Goal: Task Accomplishment & Management: Use online tool/utility

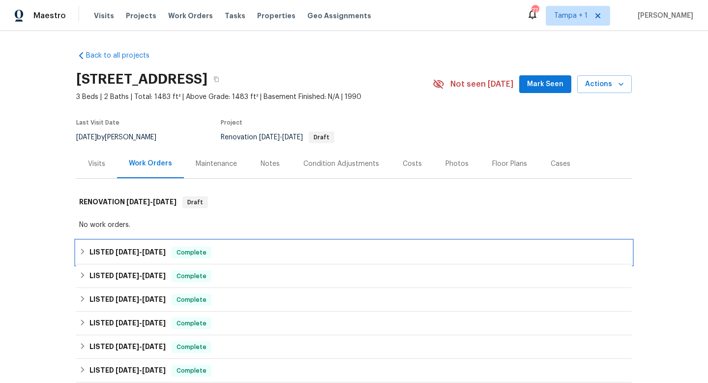
click at [121, 250] on span "9/11/25" at bounding box center [128, 251] width 24 height 7
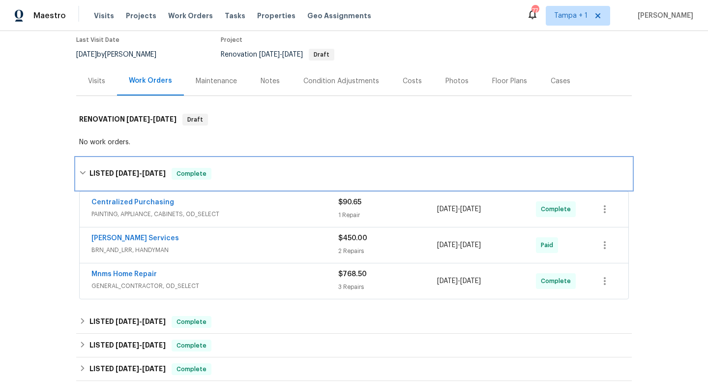
scroll to position [117, 0]
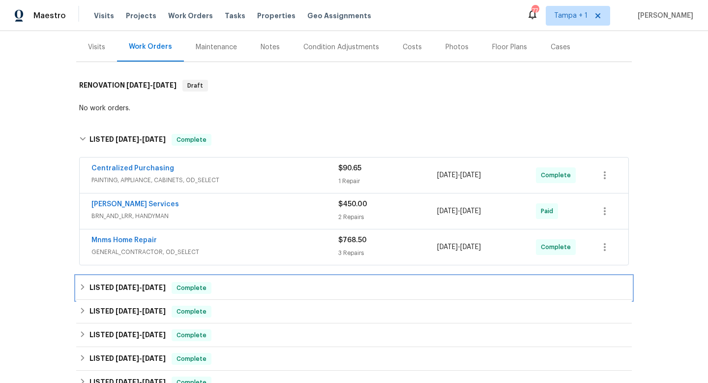
click at [139, 286] on span "8/4/25 - 8/11/25" at bounding box center [141, 287] width 50 height 7
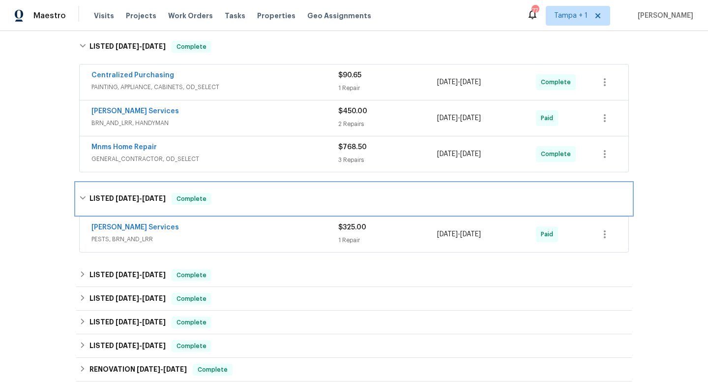
scroll to position [233, 0]
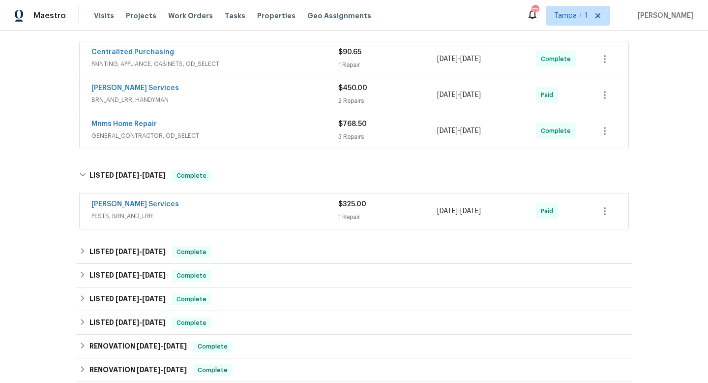
click at [230, 209] on div "Massey Services" at bounding box center [214, 205] width 247 height 12
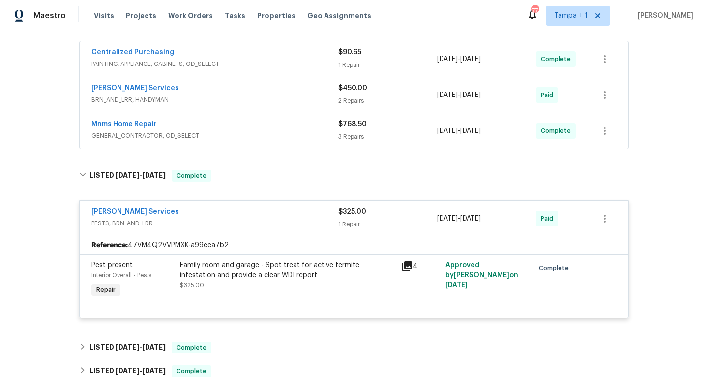
click at [285, 271] on div "Family room and garage - Spot treat for active termite infestation and provide …" at bounding box center [287, 270] width 215 height 20
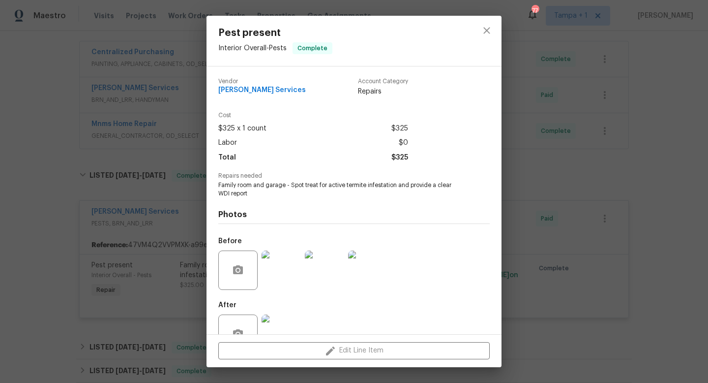
scroll to position [30, 0]
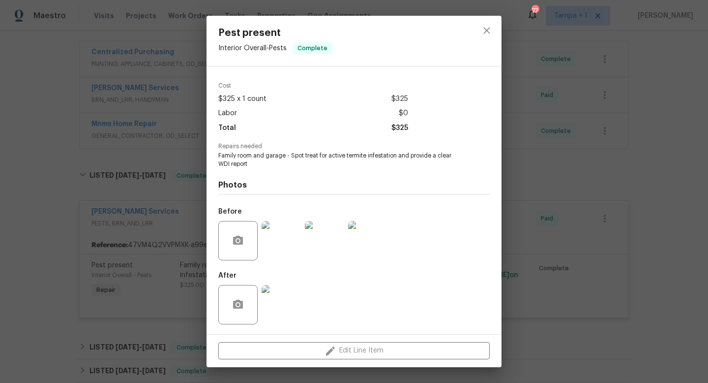
click at [283, 300] on img at bounding box center [281, 304] width 39 height 39
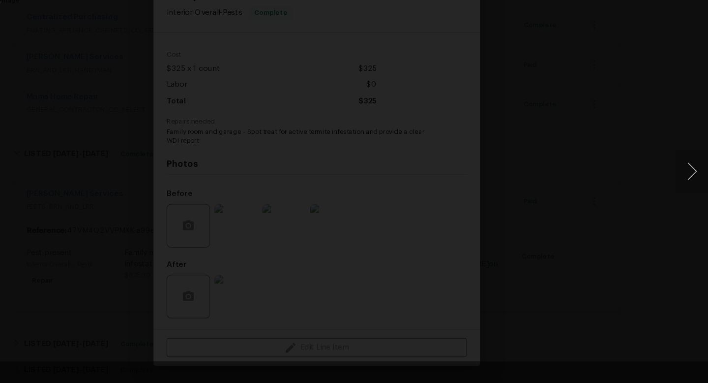
scroll to position [0, 0]
click at [693, 186] on button "Next image" at bounding box center [694, 191] width 30 height 39
click at [693, 191] on button "Next image" at bounding box center [694, 191] width 30 height 39
click at [381, 264] on img "Lightbox" at bounding box center [353, 191] width 585 height 316
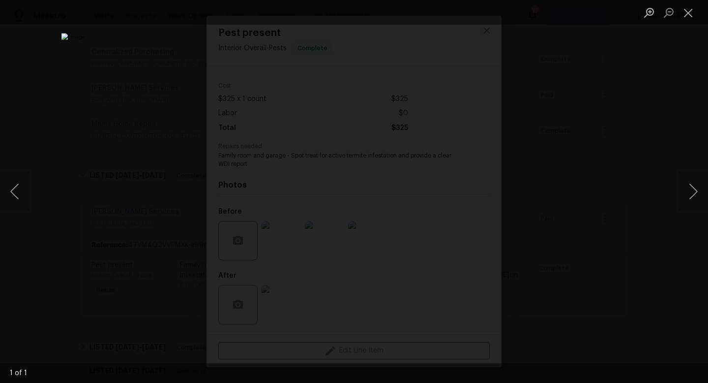
click at [573, 229] on div "Lightbox" at bounding box center [354, 191] width 708 height 383
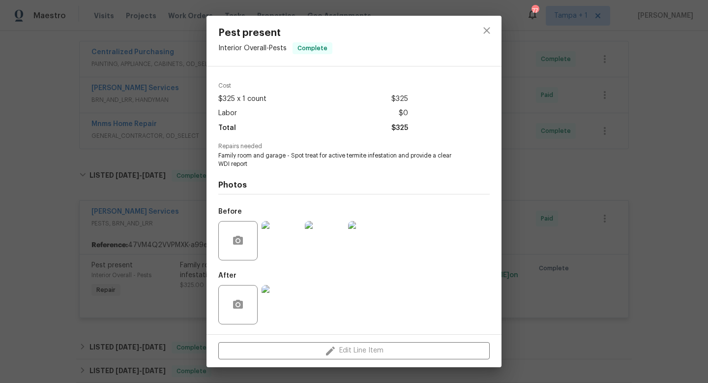
click at [285, 299] on img at bounding box center [281, 304] width 39 height 39
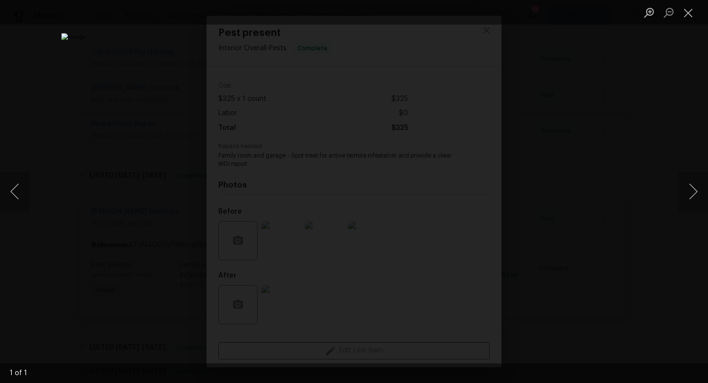
click at [344, 210] on img "Lightbox" at bounding box center [353, 191] width 585 height 316
click at [693, 193] on button "Next image" at bounding box center [694, 191] width 30 height 39
click at [693, 16] on button "Close lightbox" at bounding box center [689, 12] width 20 height 17
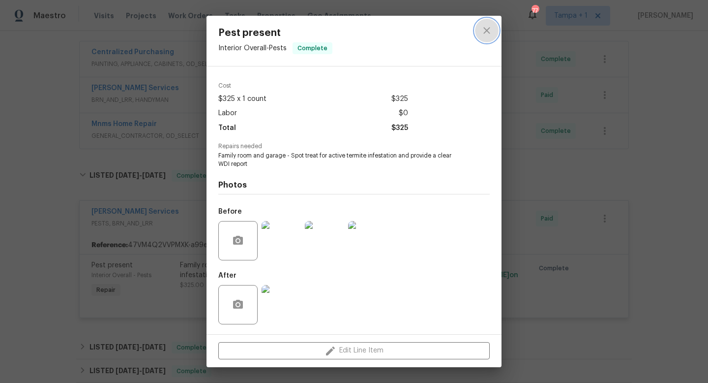
click at [483, 31] on icon "close" at bounding box center [487, 31] width 12 height 12
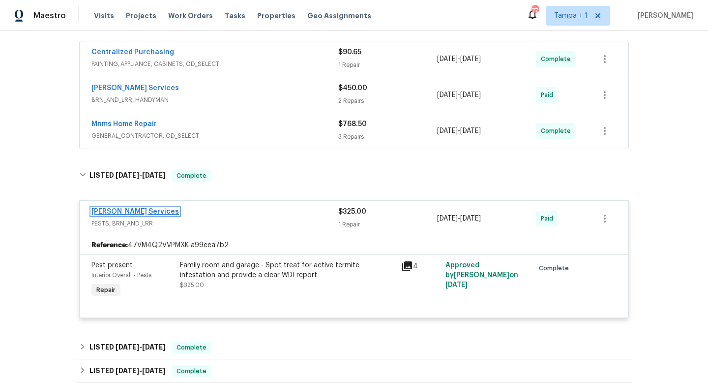
click at [133, 211] on link "[PERSON_NAME] Services" at bounding box center [135, 211] width 88 height 7
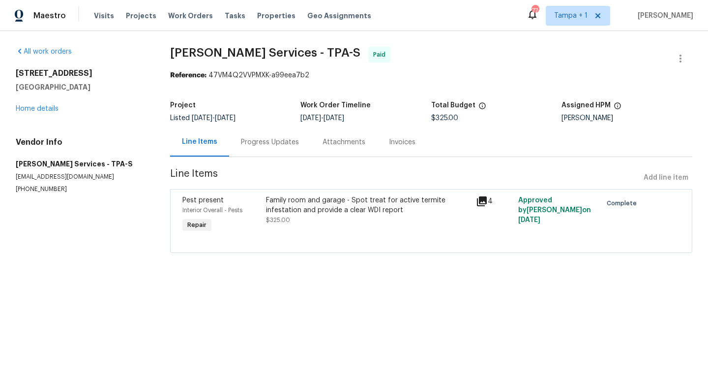
click at [287, 140] on div "Progress Updates" at bounding box center [270, 142] width 58 height 10
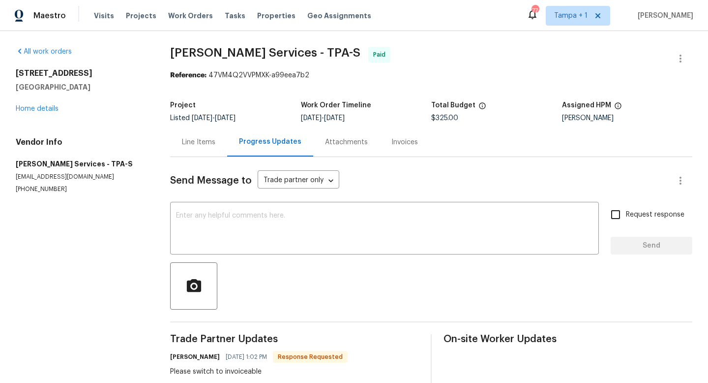
click at [346, 143] on div "Attachments" at bounding box center [346, 142] width 43 height 10
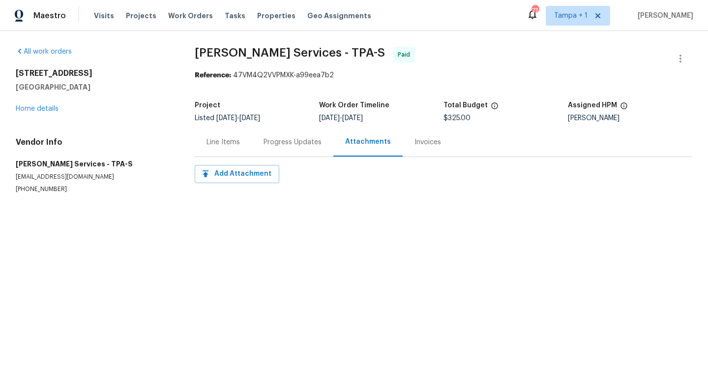
click at [216, 140] on div "Line Items" at bounding box center [223, 142] width 33 height 10
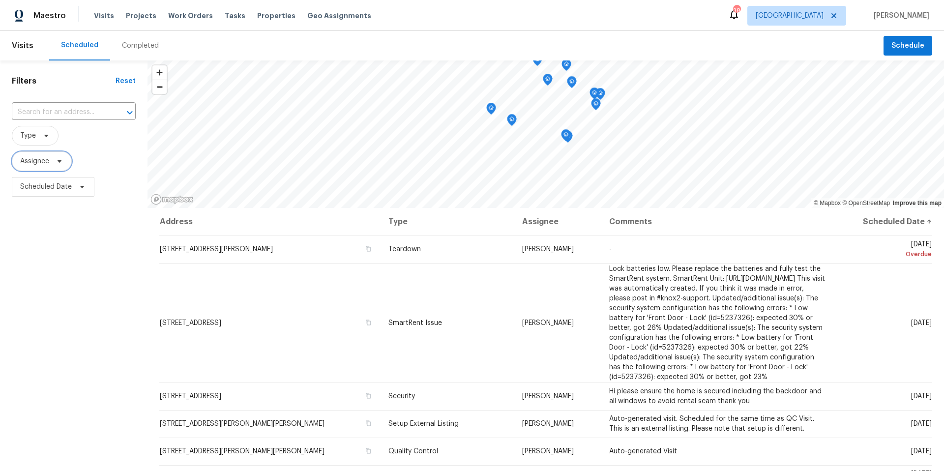
click at [40, 157] on span "Assignee" at bounding box center [34, 161] width 29 height 10
type input "mat smith"
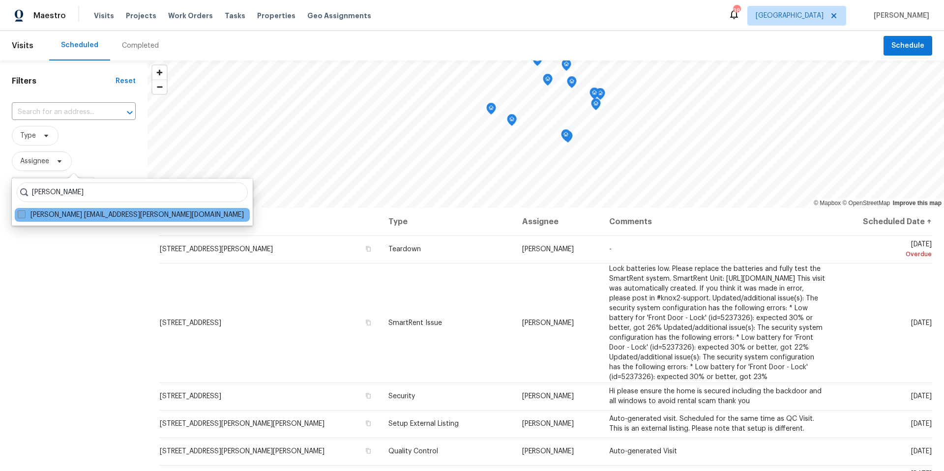
click at [25, 214] on span at bounding box center [22, 214] width 8 height 8
click at [24, 214] on input "Mat Smith mat.smith@opendoor.com" at bounding box center [21, 213] width 6 height 6
checkbox input "true"
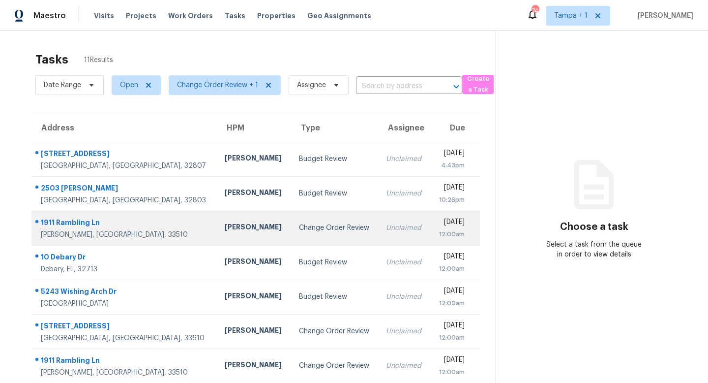
click at [299, 231] on div "Change Order Review" at bounding box center [335, 228] width 72 height 10
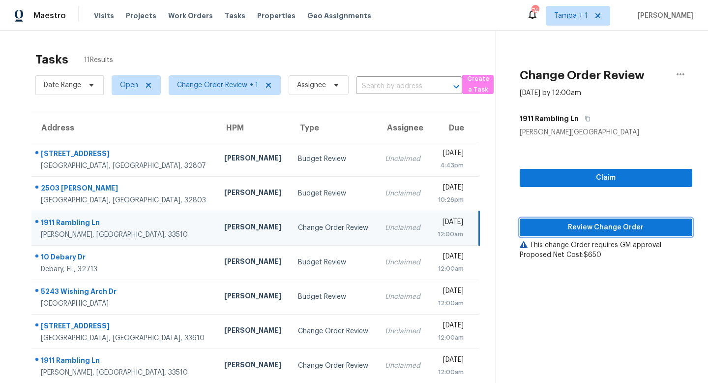
click at [580, 221] on span "Review Change Order" at bounding box center [606, 227] width 157 height 12
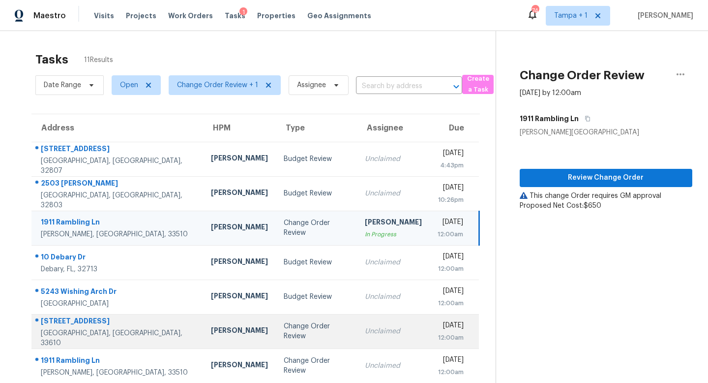
click at [284, 327] on div "Change Order Review" at bounding box center [316, 331] width 65 height 20
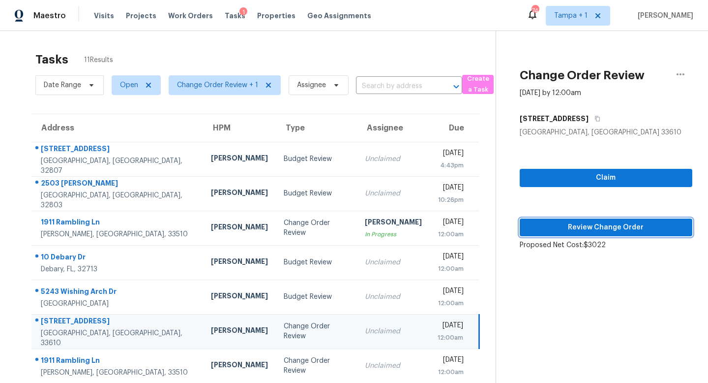
click at [599, 226] on span "Review Change Order" at bounding box center [606, 227] width 157 height 12
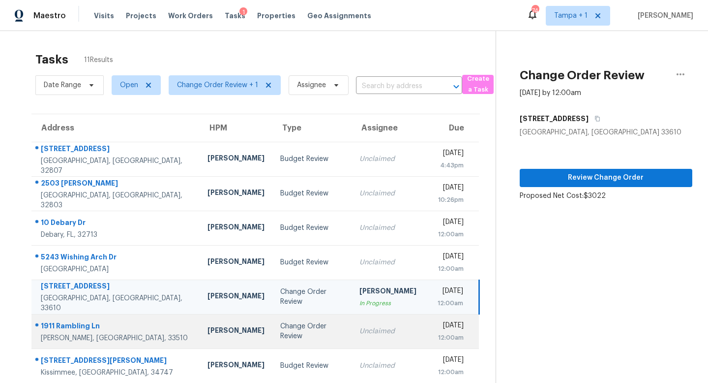
click at [282, 330] on div "Change Order Review" at bounding box center [311, 331] width 63 height 20
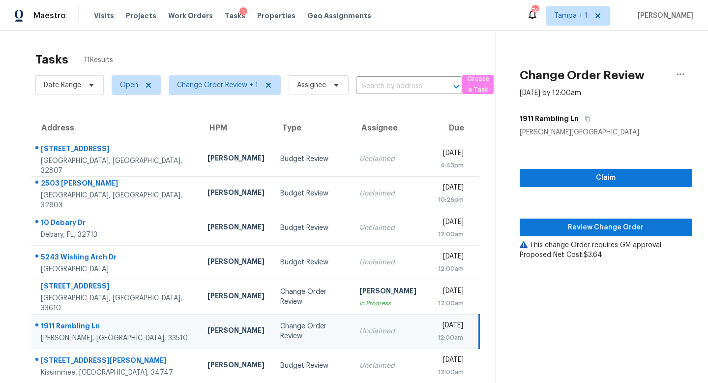
click at [604, 217] on div "Claim Review Change Order This change Order requires GM approval Proposed Net C…" at bounding box center [606, 198] width 173 height 122
click at [592, 226] on span "Review Change Order" at bounding box center [606, 227] width 157 height 12
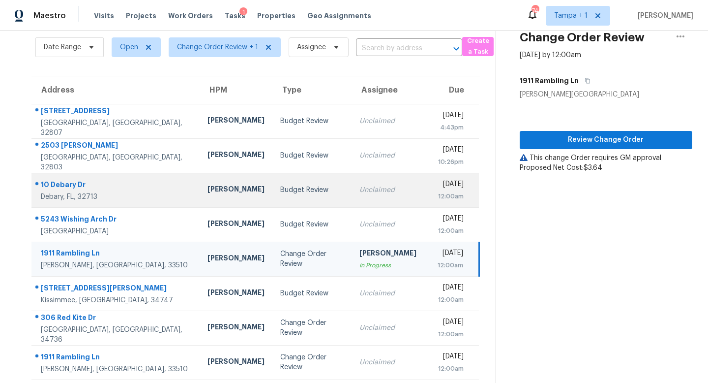
scroll to position [95, 0]
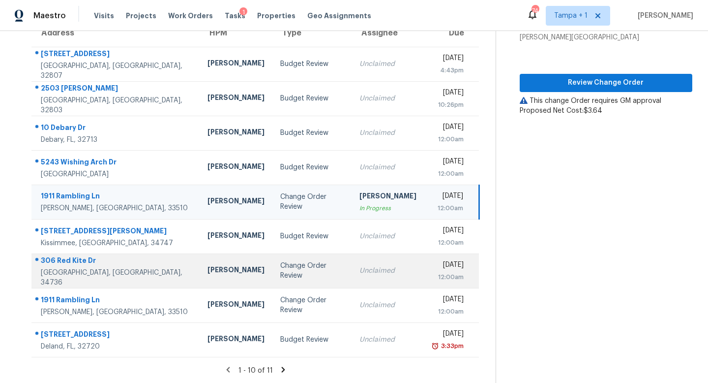
click at [359, 273] on div "Unclaimed" at bounding box center [387, 271] width 57 height 10
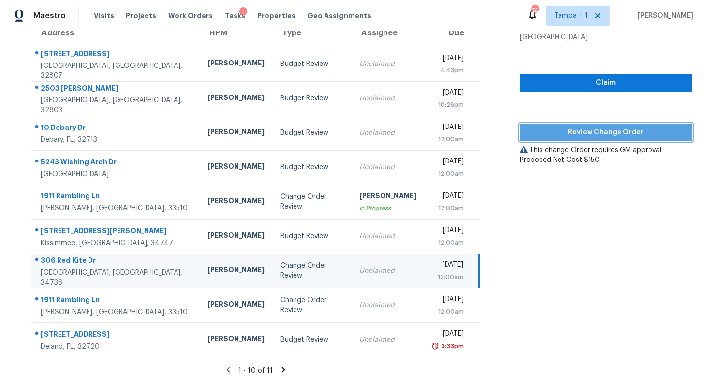
click at [618, 132] on span "Review Change Order" at bounding box center [606, 132] width 157 height 12
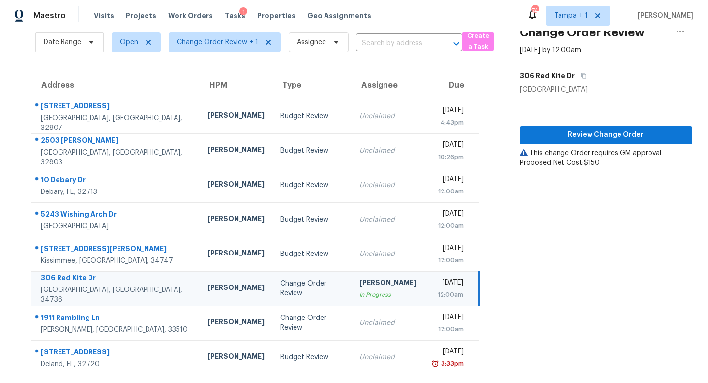
scroll to position [42, 0]
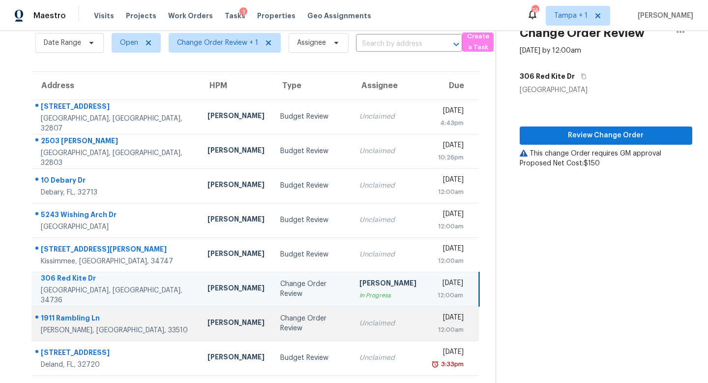
click at [288, 318] on div "Change Order Review" at bounding box center [311, 323] width 63 height 20
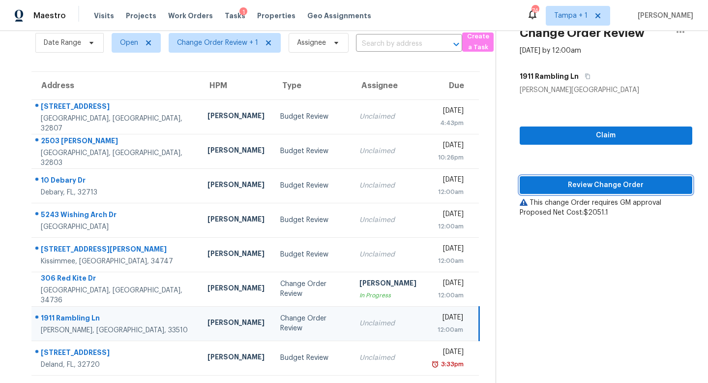
click at [617, 186] on span "Review Change Order" at bounding box center [606, 185] width 157 height 12
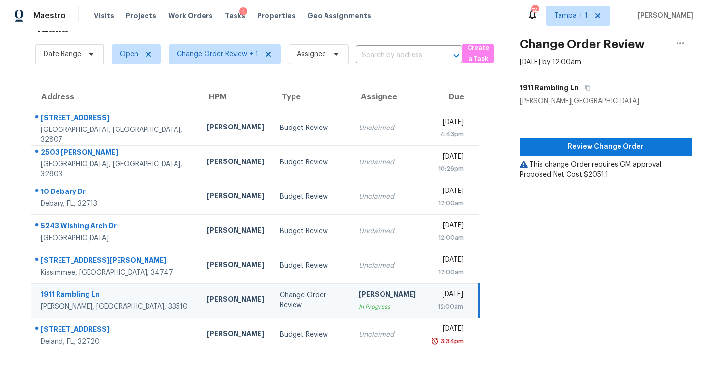
scroll to position [31, 0]
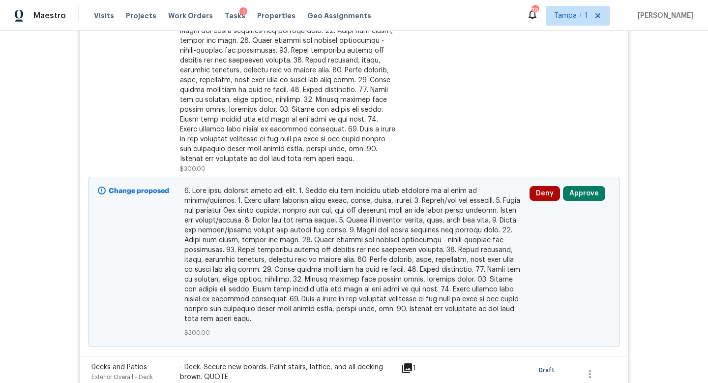
scroll to position [352, 0]
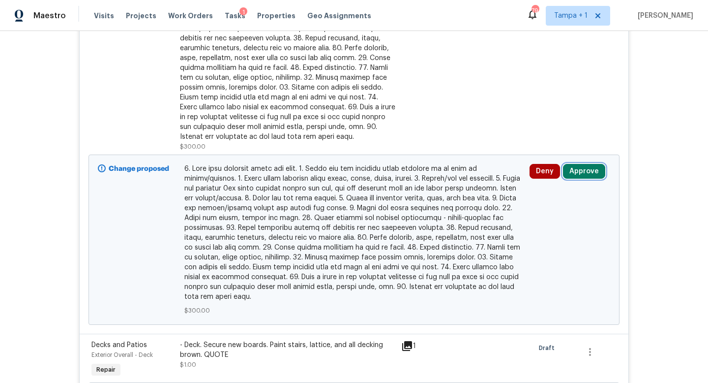
click at [584, 170] on button "Approve" at bounding box center [584, 171] width 42 height 15
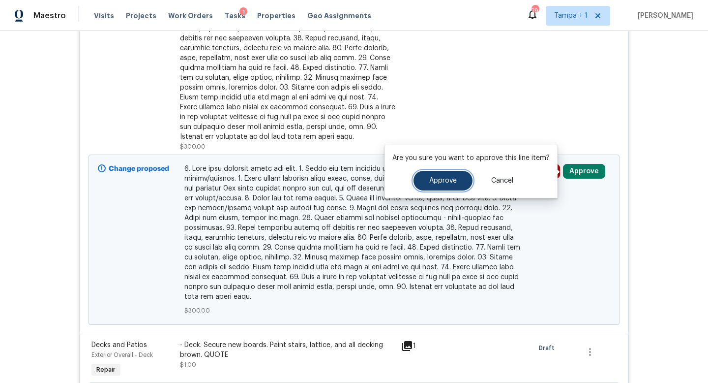
click at [429, 184] on button "Approve" at bounding box center [443, 181] width 59 height 20
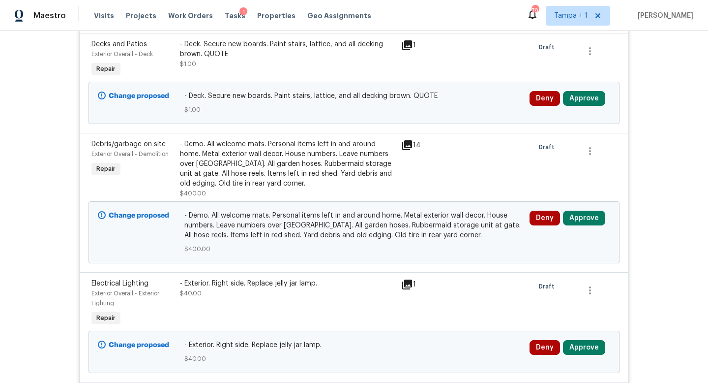
scroll to position [99, 0]
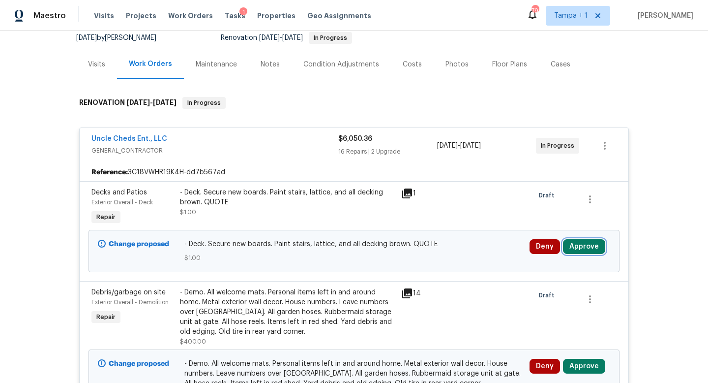
click at [585, 247] on button "Approve" at bounding box center [584, 246] width 42 height 15
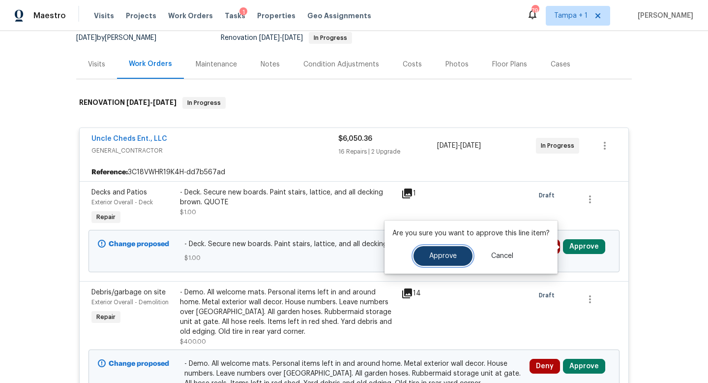
click at [438, 257] on span "Approve" at bounding box center [443, 255] width 28 height 7
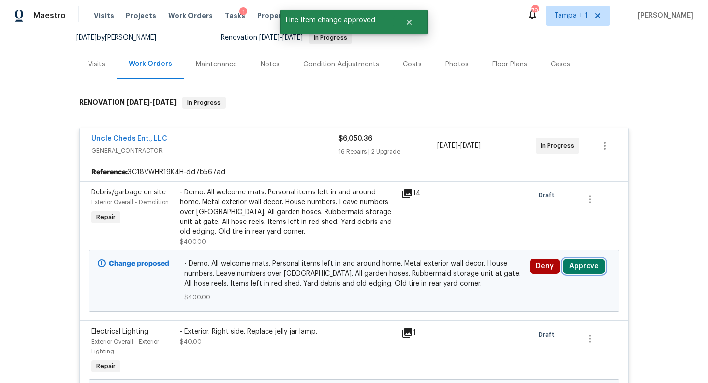
click at [580, 269] on button "Approve" at bounding box center [584, 266] width 42 height 15
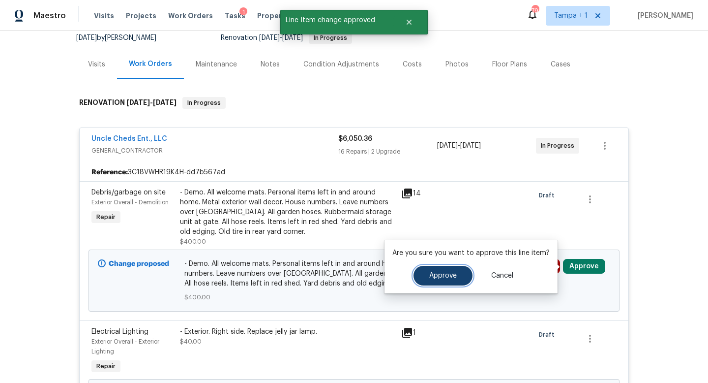
click at [436, 276] on span "Approve" at bounding box center [443, 275] width 28 height 7
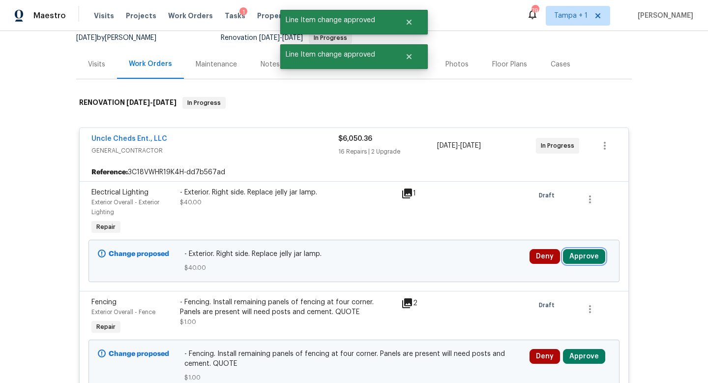
click at [584, 260] on button "Approve" at bounding box center [584, 256] width 42 height 15
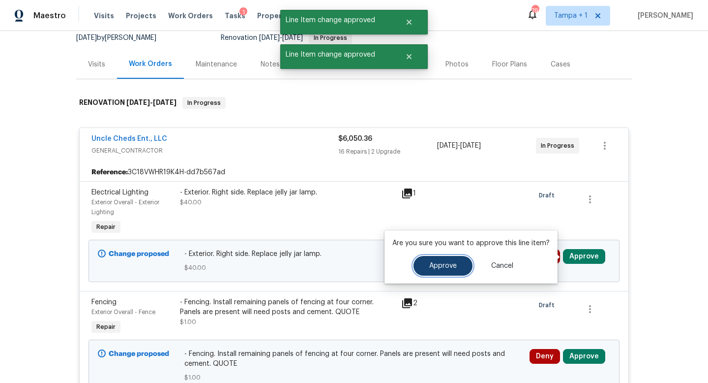
click at [427, 265] on button "Approve" at bounding box center [443, 266] width 59 height 20
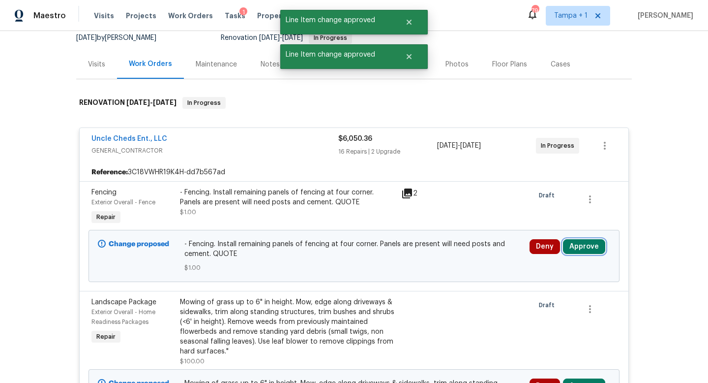
click at [596, 245] on button "Approve" at bounding box center [584, 246] width 42 height 15
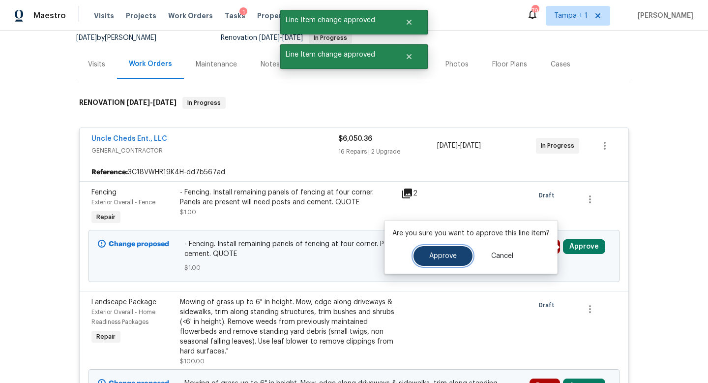
click at [430, 258] on span "Approve" at bounding box center [443, 255] width 28 height 7
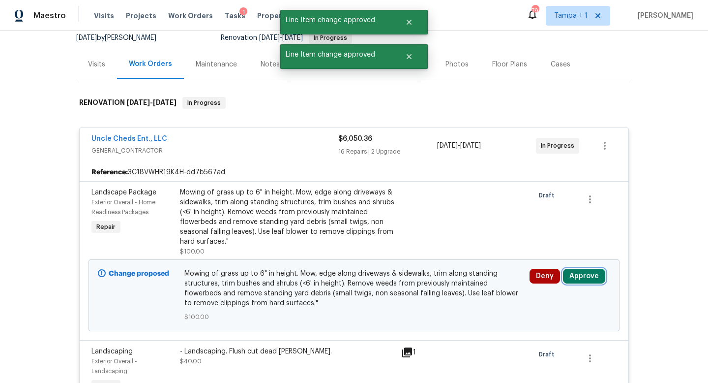
click at [588, 274] on button "Approve" at bounding box center [584, 275] width 42 height 15
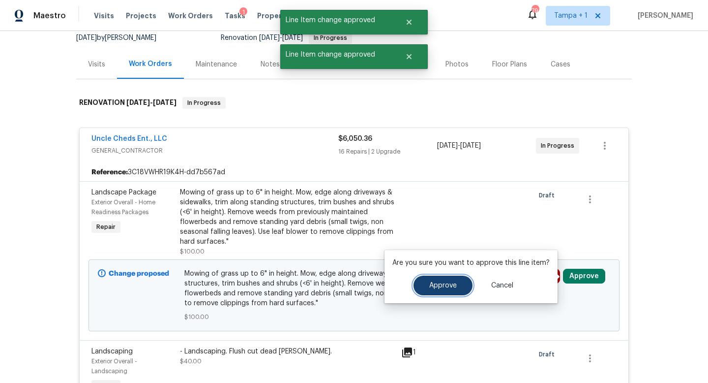
click at [441, 288] on span "Approve" at bounding box center [443, 285] width 28 height 7
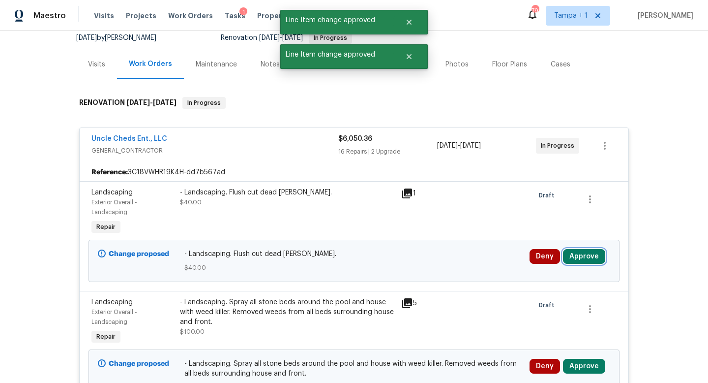
click at [589, 260] on button "Approve" at bounding box center [584, 256] width 42 height 15
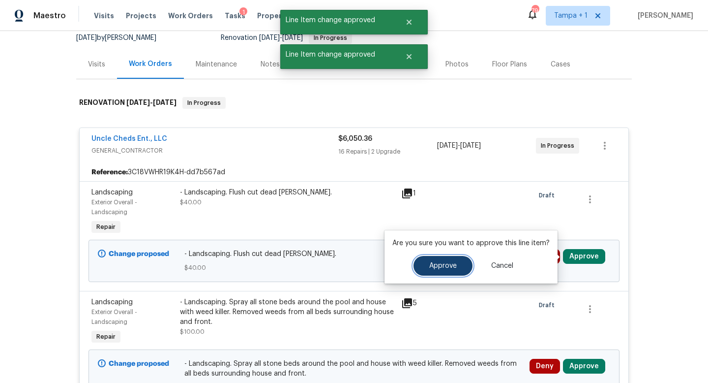
click at [429, 268] on span "Approve" at bounding box center [443, 265] width 28 height 7
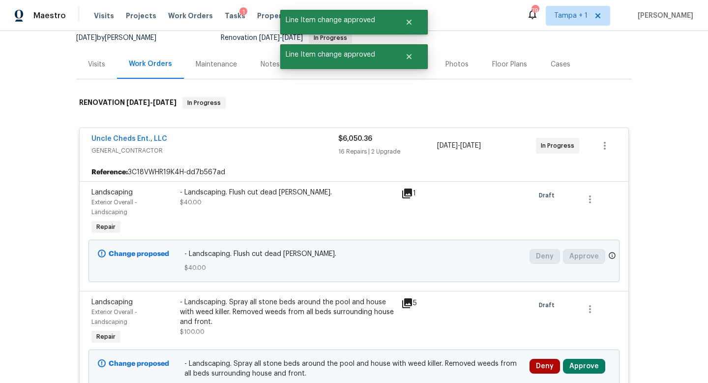
scroll to position [244, 0]
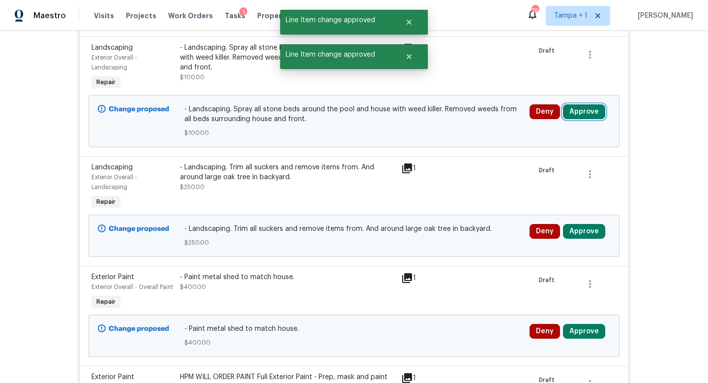
click at [585, 114] on button "Approve" at bounding box center [584, 111] width 42 height 15
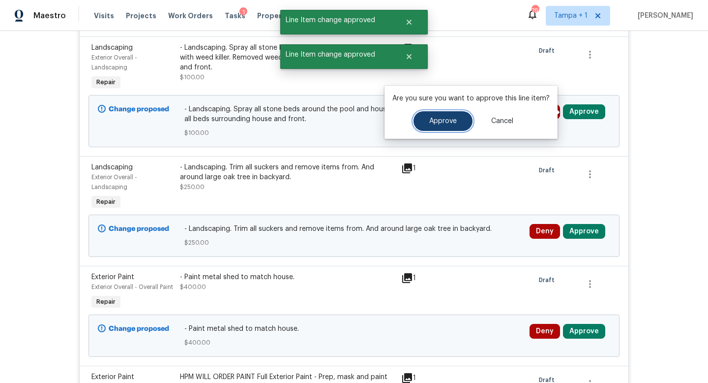
click at [447, 119] on span "Approve" at bounding box center [443, 121] width 28 height 7
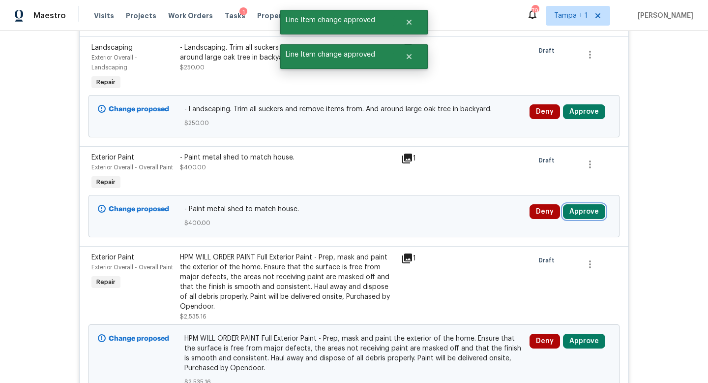
click at [581, 211] on button "Approve" at bounding box center [584, 211] width 42 height 15
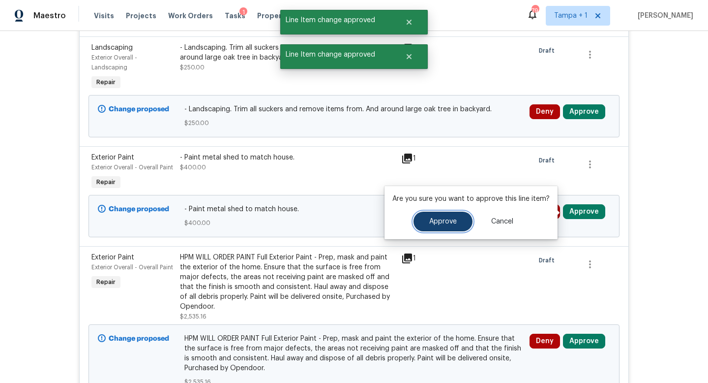
click at [435, 227] on button "Approve" at bounding box center [443, 221] width 59 height 20
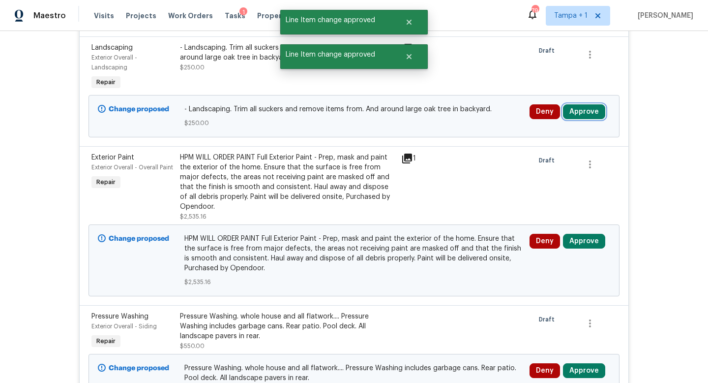
click at [594, 105] on button "Approve" at bounding box center [584, 111] width 42 height 15
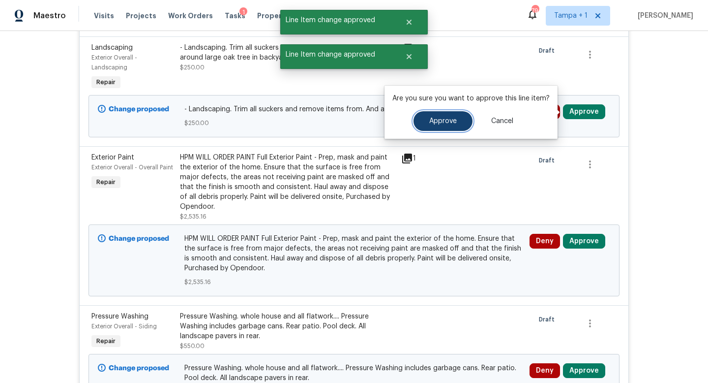
click at [447, 122] on span "Approve" at bounding box center [443, 121] width 28 height 7
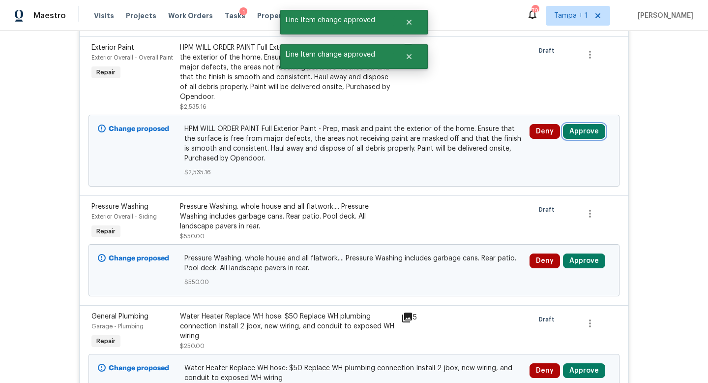
click at [585, 131] on button "Approve" at bounding box center [584, 131] width 42 height 15
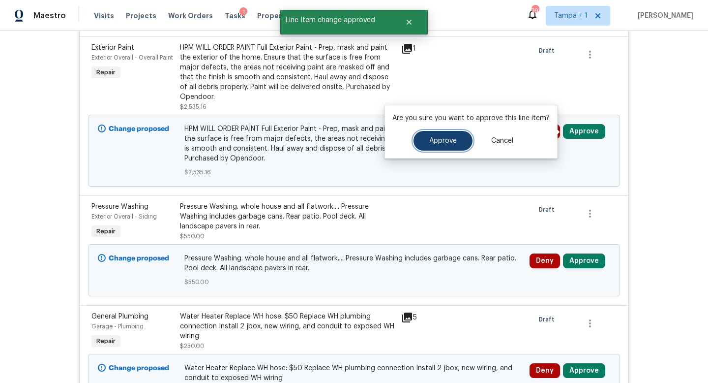
click at [451, 139] on span "Approve" at bounding box center [443, 140] width 28 height 7
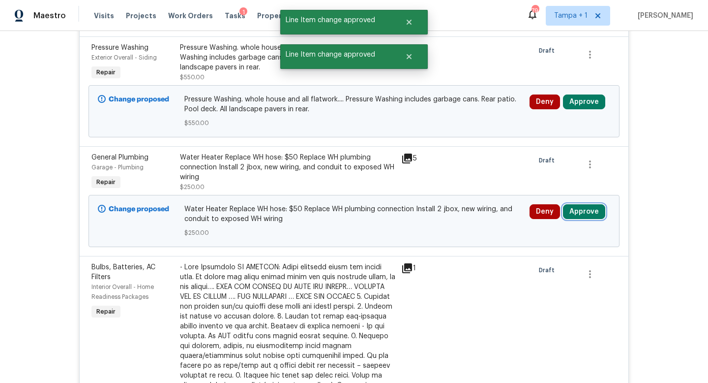
click at [578, 212] on button "Approve" at bounding box center [584, 211] width 42 height 15
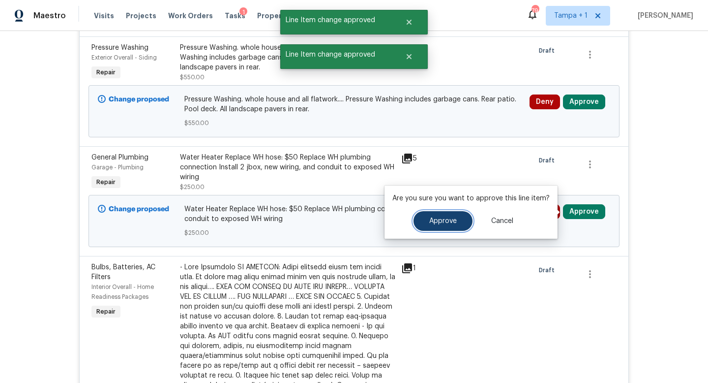
click at [436, 219] on span "Approve" at bounding box center [443, 220] width 28 height 7
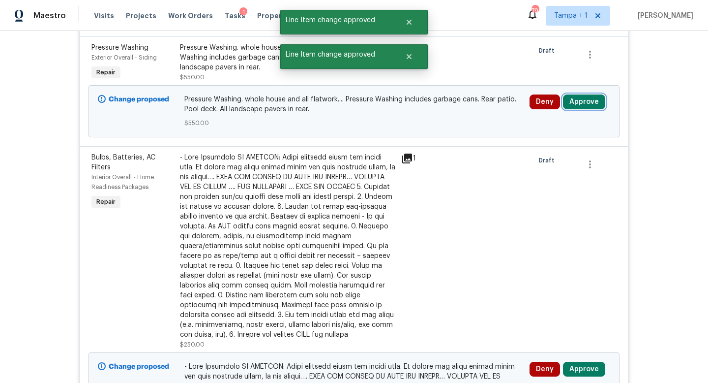
click at [583, 101] on button "Approve" at bounding box center [584, 101] width 42 height 15
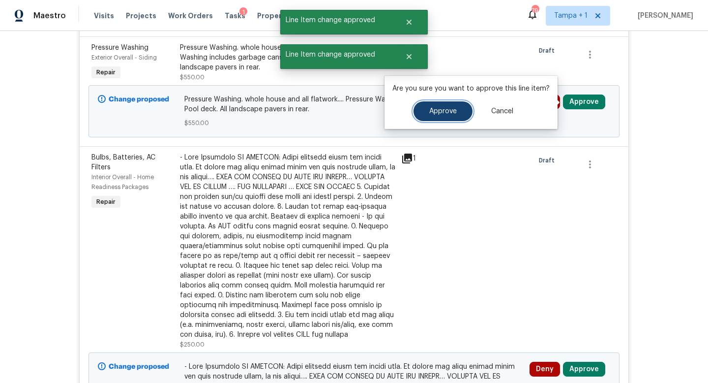
click at [460, 112] on button "Approve" at bounding box center [443, 111] width 59 height 20
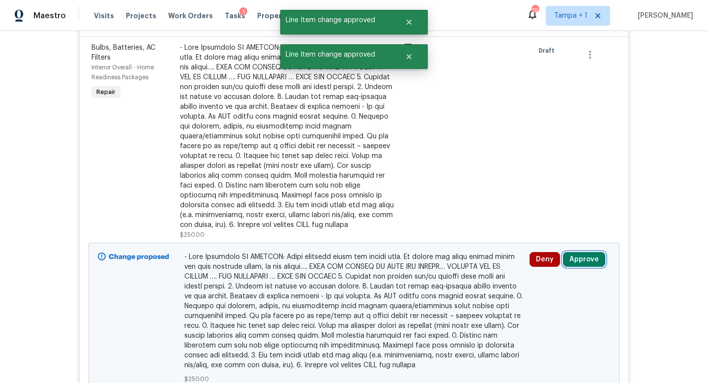
click at [584, 260] on button "Approve" at bounding box center [584, 259] width 42 height 15
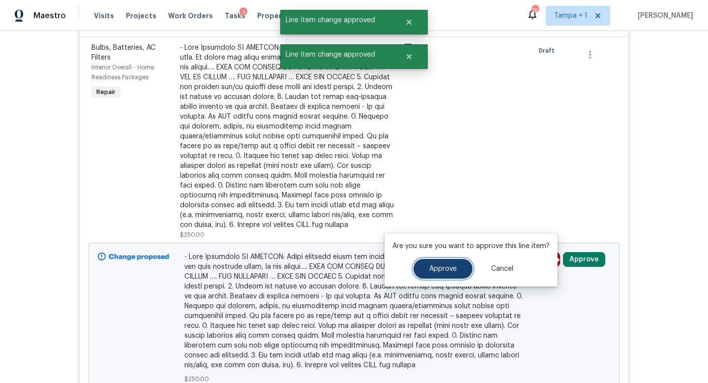
click at [457, 262] on button "Approve" at bounding box center [443, 269] width 59 height 20
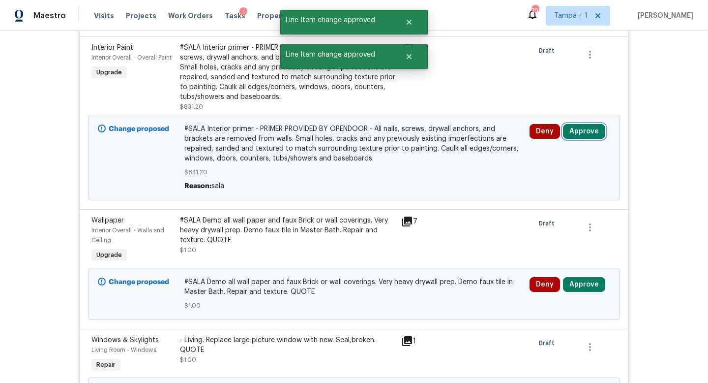
click at [583, 128] on button "Approve" at bounding box center [584, 131] width 42 height 15
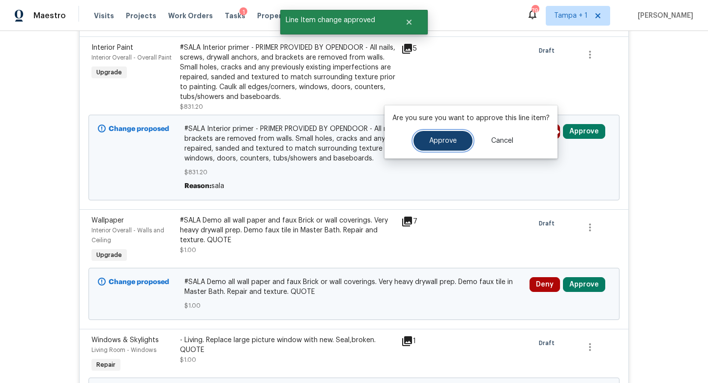
click at [439, 138] on span "Approve" at bounding box center [443, 140] width 28 height 7
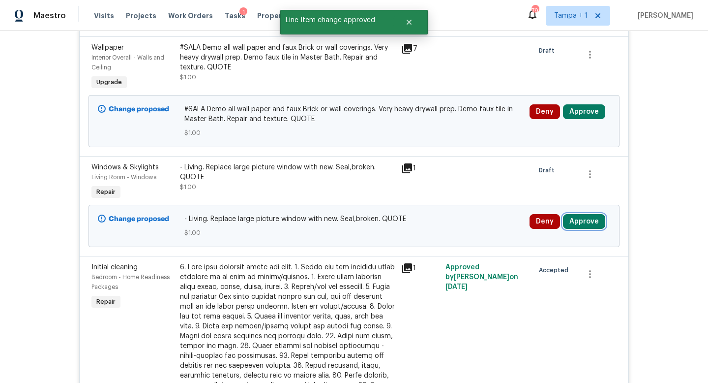
click at [588, 223] on button "Approve" at bounding box center [584, 221] width 42 height 15
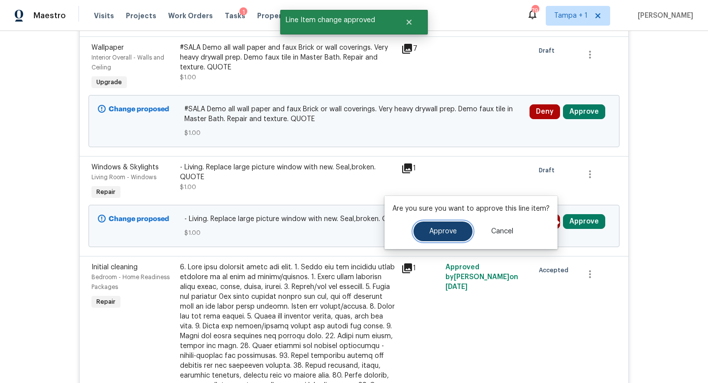
click at [442, 227] on button "Approve" at bounding box center [443, 231] width 59 height 20
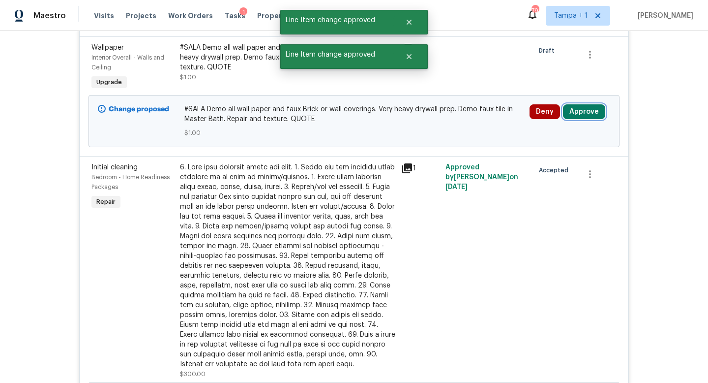
click at [587, 113] on button "Approve" at bounding box center [584, 111] width 42 height 15
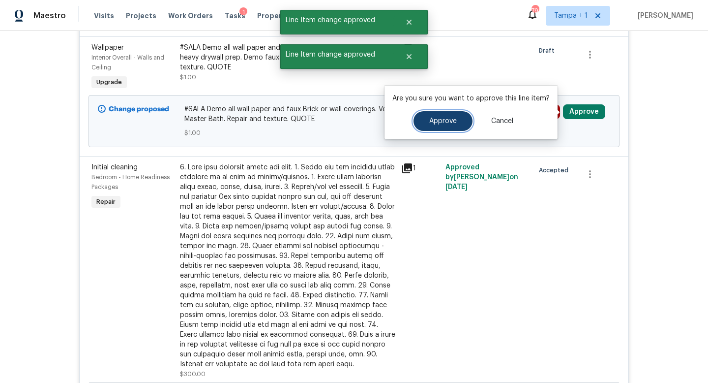
click at [434, 119] on span "Approve" at bounding box center [443, 121] width 28 height 7
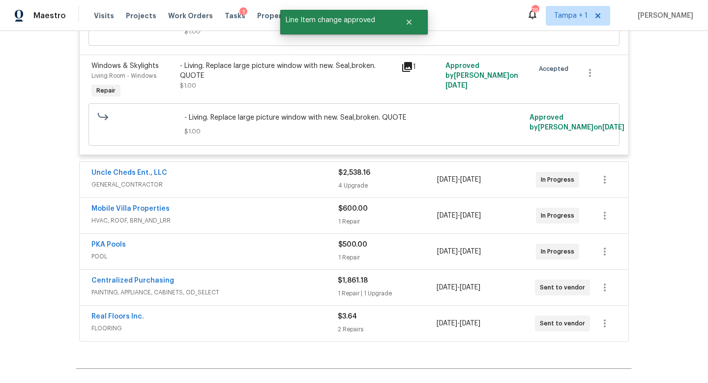
scroll to position [2824, 0]
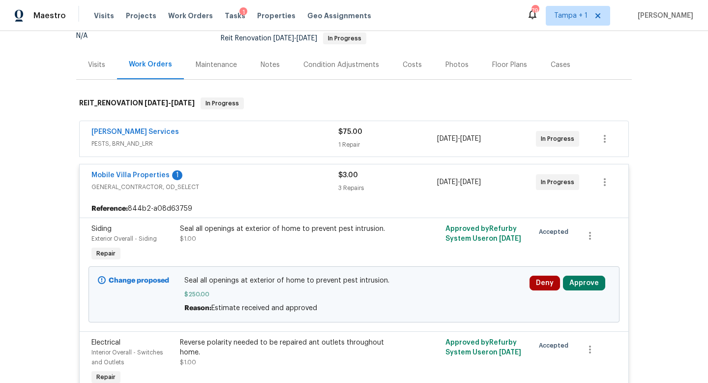
scroll to position [134, 0]
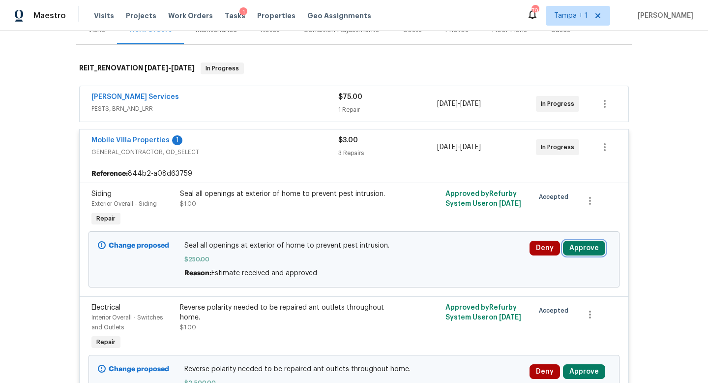
click at [581, 243] on button "Approve" at bounding box center [584, 247] width 42 height 15
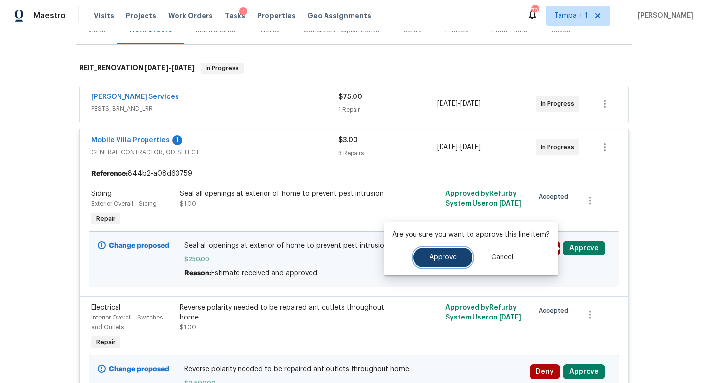
click at [452, 257] on span "Approve" at bounding box center [443, 257] width 28 height 7
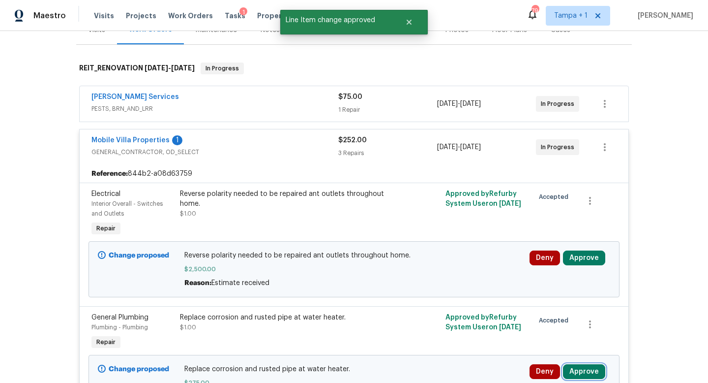
click at [582, 368] on button "Approve" at bounding box center [584, 371] width 42 height 15
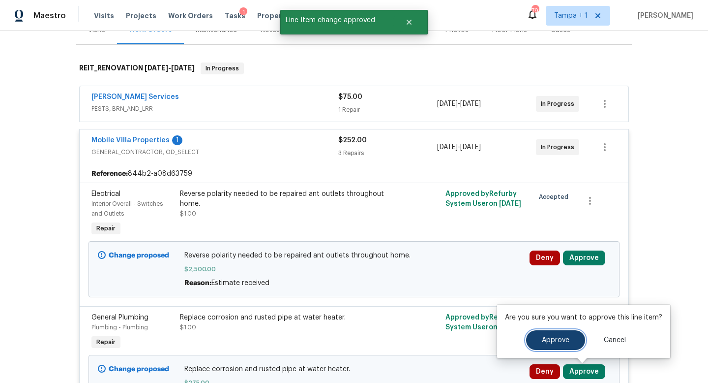
click at [545, 338] on span "Approve" at bounding box center [556, 339] width 28 height 7
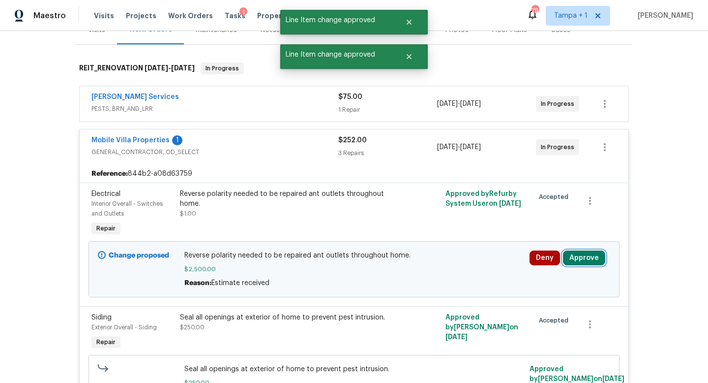
click at [581, 259] on button "Approve" at bounding box center [584, 257] width 42 height 15
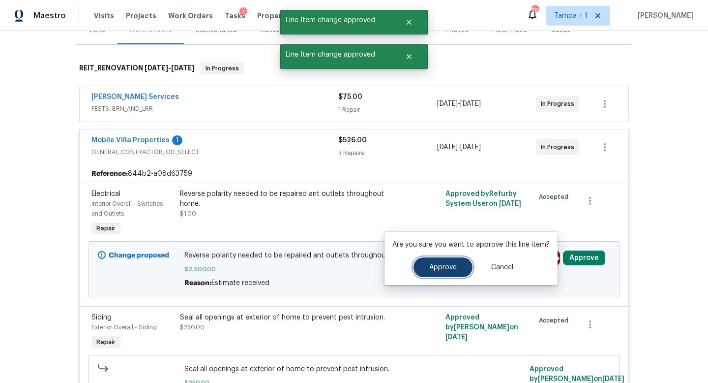
click at [442, 264] on span "Approve" at bounding box center [443, 267] width 28 height 7
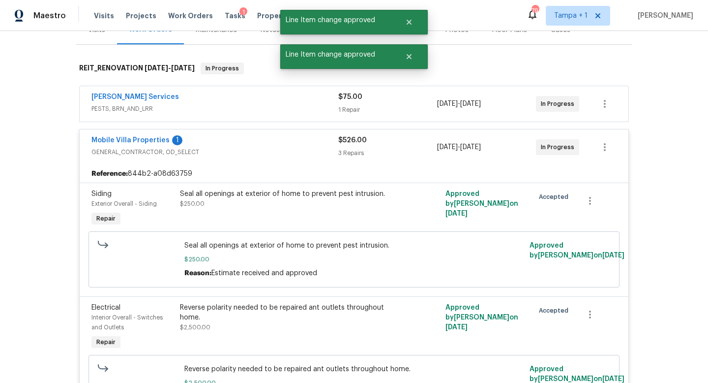
click at [300, 151] on span "GENERAL_CONTRACTOR, OD_SELECT" at bounding box center [214, 152] width 247 height 10
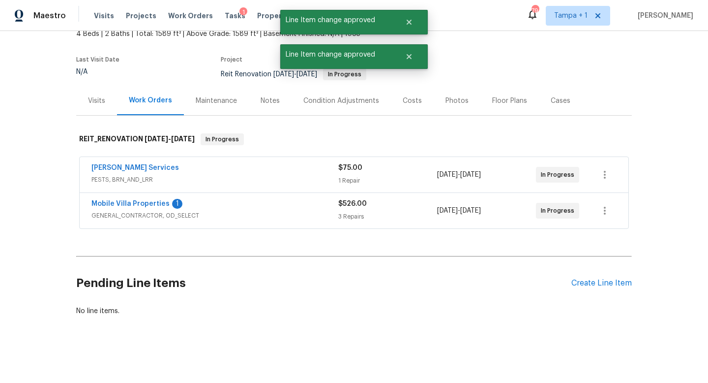
scroll to position [62, 0]
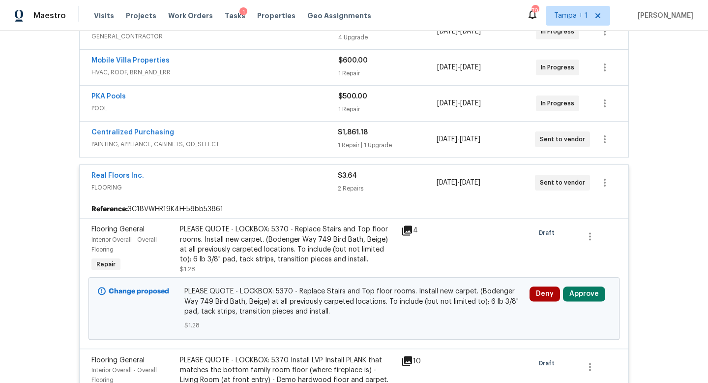
scroll to position [464, 0]
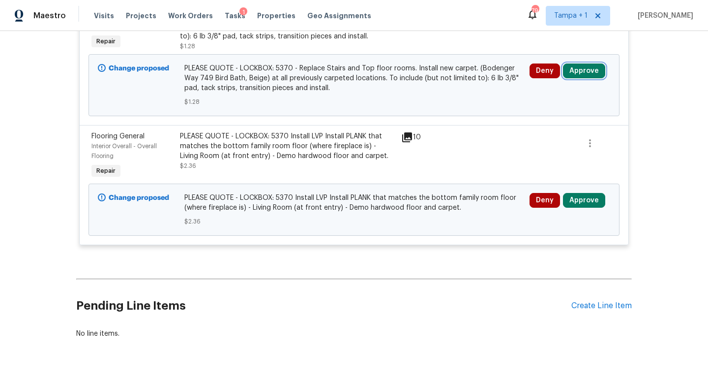
click at [586, 72] on button "Approve" at bounding box center [584, 70] width 42 height 15
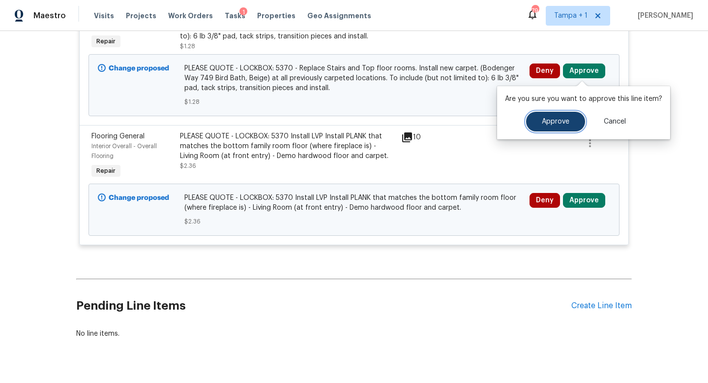
click at [551, 118] on span "Approve" at bounding box center [556, 121] width 28 height 7
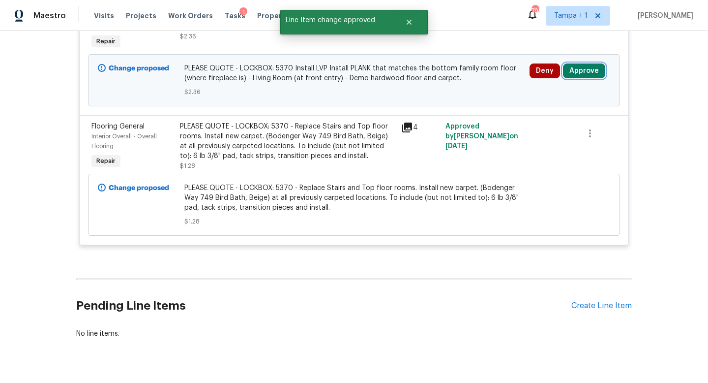
click at [583, 76] on button "Approve" at bounding box center [584, 70] width 42 height 15
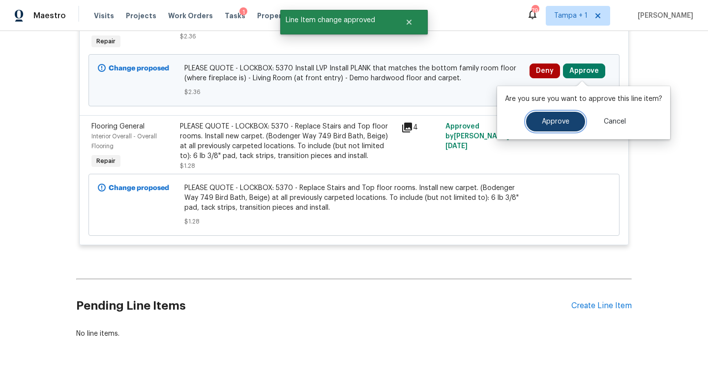
click at [553, 123] on span "Approve" at bounding box center [556, 121] width 28 height 7
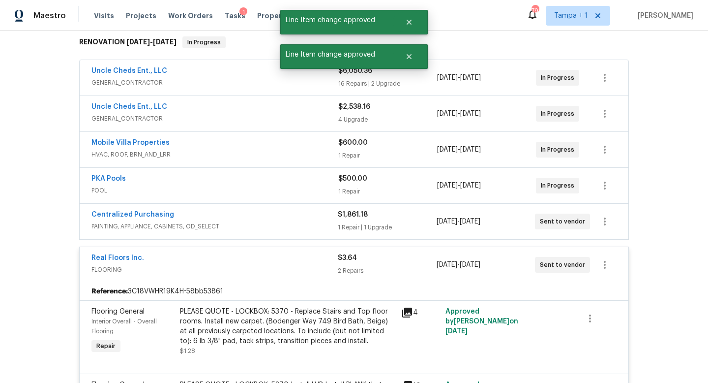
scroll to position [0, 0]
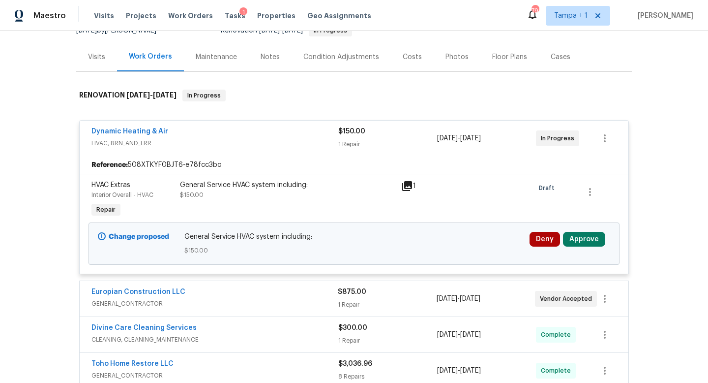
scroll to position [117, 0]
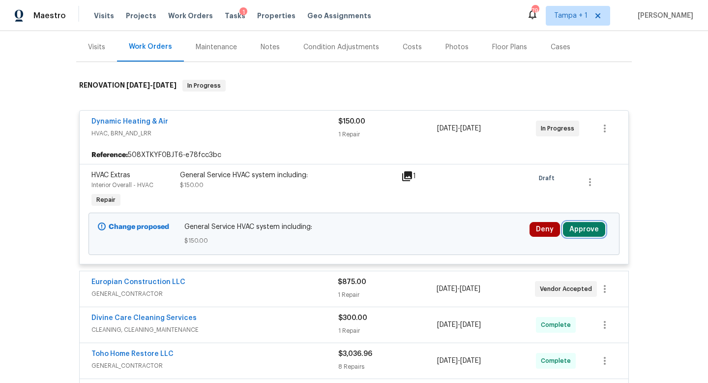
click at [585, 231] on button "Approve" at bounding box center [584, 229] width 42 height 15
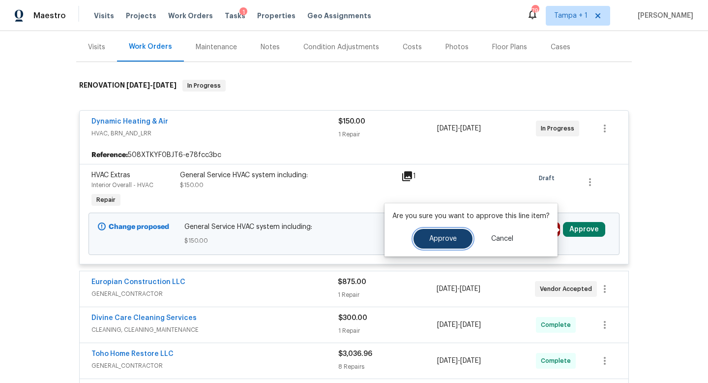
click at [443, 242] on button "Approve" at bounding box center [443, 239] width 59 height 20
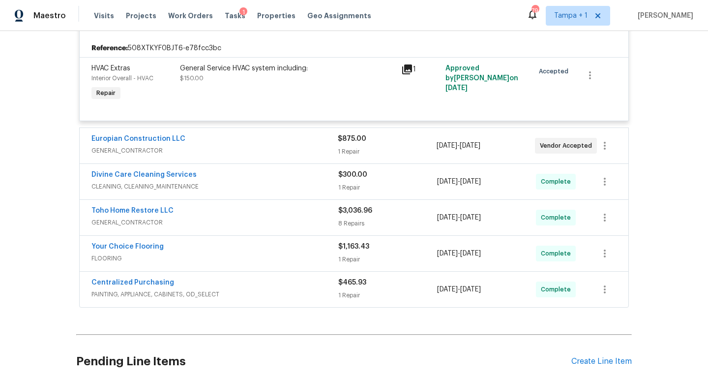
scroll to position [0, 0]
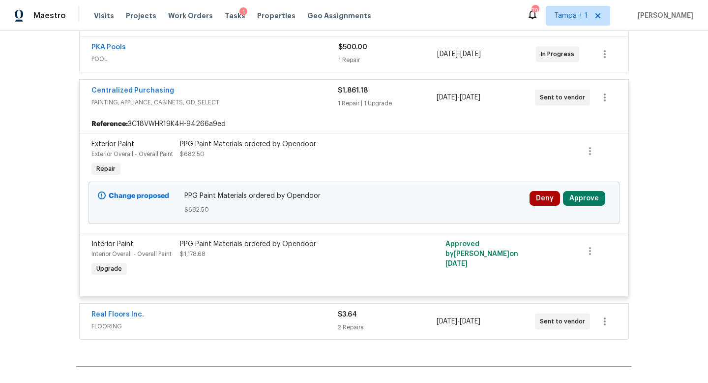
scroll to position [2882, 0]
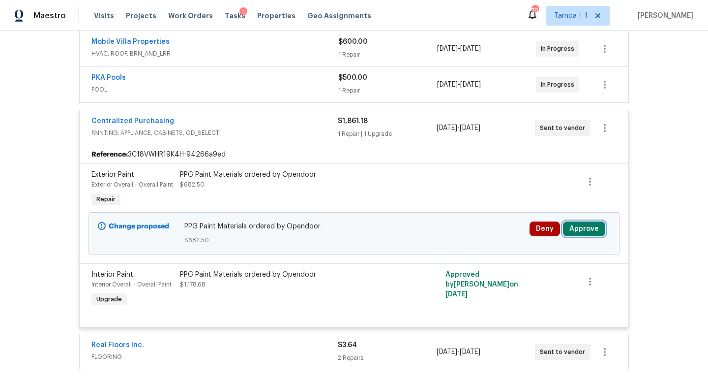
click at [578, 225] on button "Approve" at bounding box center [584, 228] width 42 height 15
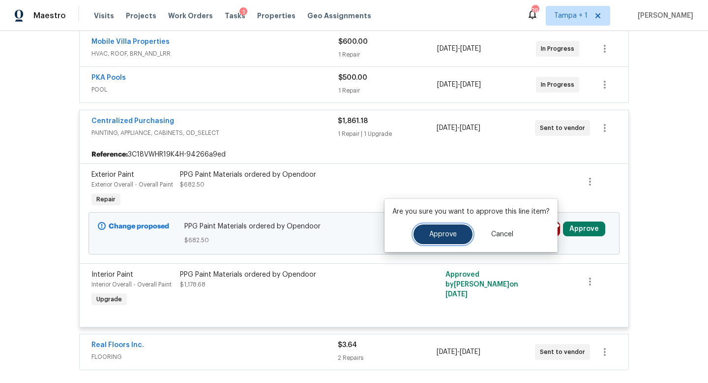
click at [445, 240] on button "Approve" at bounding box center [443, 234] width 59 height 20
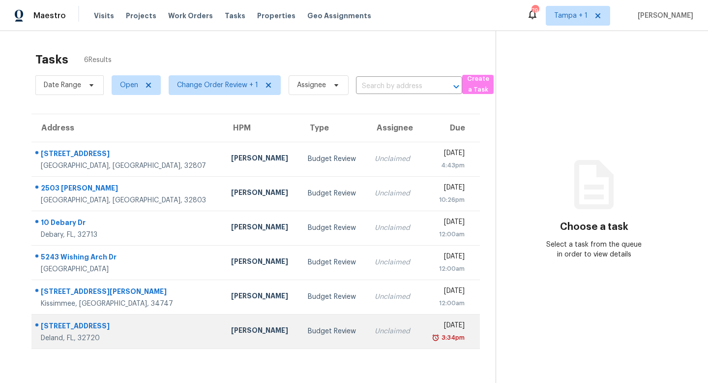
click at [367, 326] on td "Unclaimed" at bounding box center [394, 331] width 54 height 34
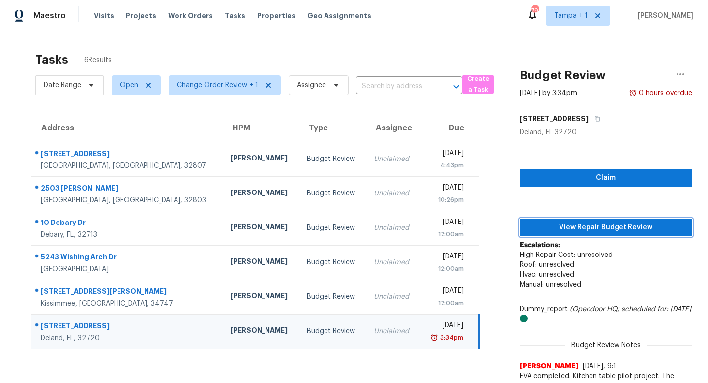
click at [599, 225] on span "View Repair Budget Review" at bounding box center [606, 227] width 157 height 12
